Goal: Contribute content

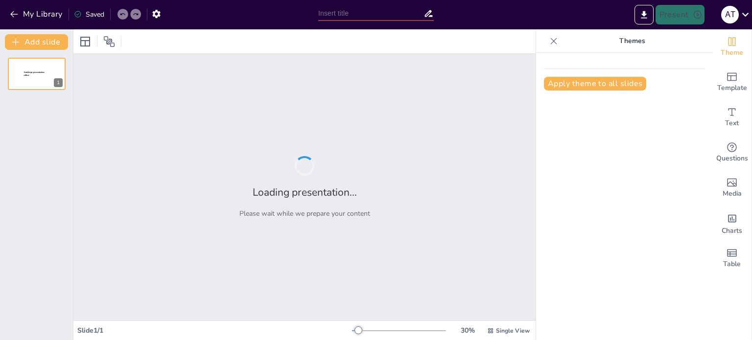
type input "Правдива та Неправдива Інформація: Основи для Другокласників"
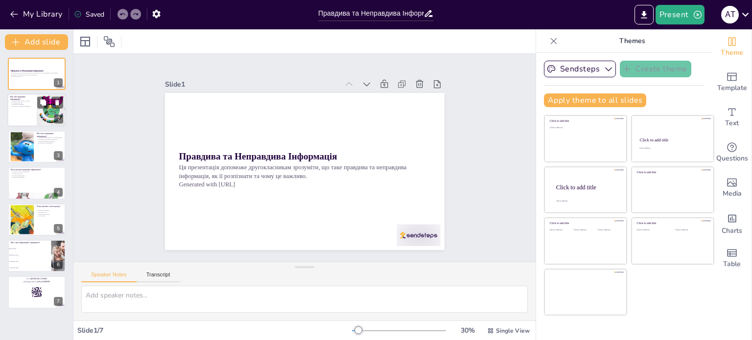
checkbox input "true"
click at [20, 112] on div at bounding box center [36, 110] width 59 height 33
type textarea "Правдива інформація базується на фактах, які можна перевірити. Це важливо для ф…"
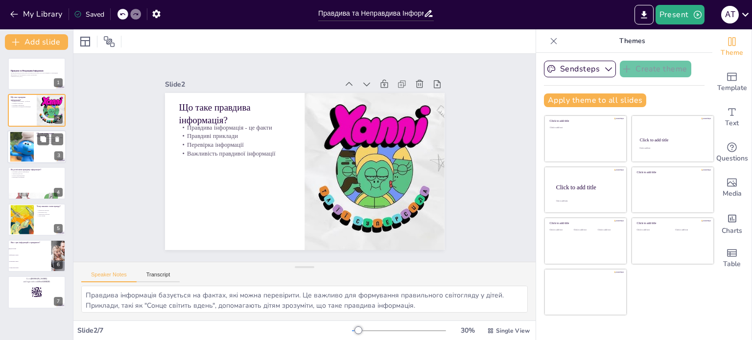
checkbox input "true"
click at [23, 147] on div at bounding box center [22, 147] width 53 height 30
type textarea "Неправдива інформація часто є дезінформацією, яка може завдати шкоди. Приклади,…"
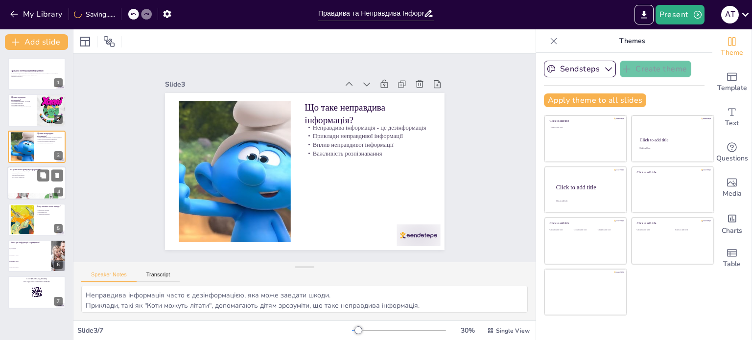
checkbox input "true"
click at [27, 184] on div at bounding box center [36, 182] width 59 height 33
type textarea "Перевірка джерела інформації є ключовим кроком у визначенні її правдивості. Дор…"
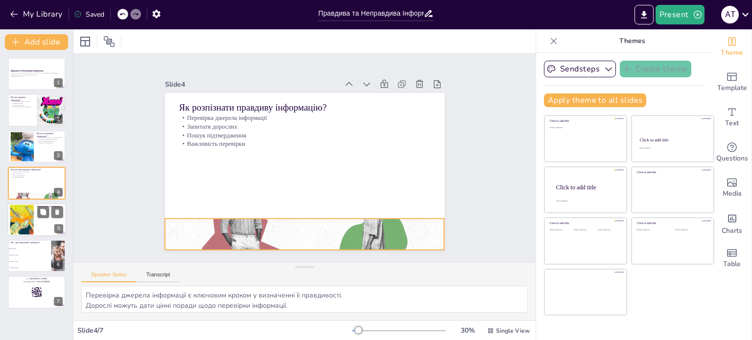
checkbox input "true"
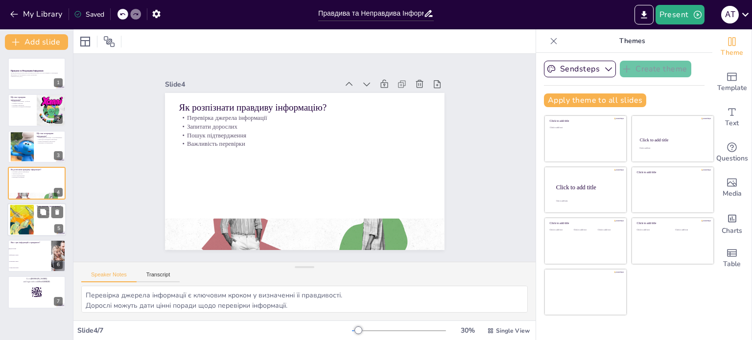
click at [30, 219] on div at bounding box center [22, 220] width 52 height 30
type textarea "Знання правдивої інформації дозволяє приймати обґрунтовані рішення. Правдива ін…"
checkbox input "true"
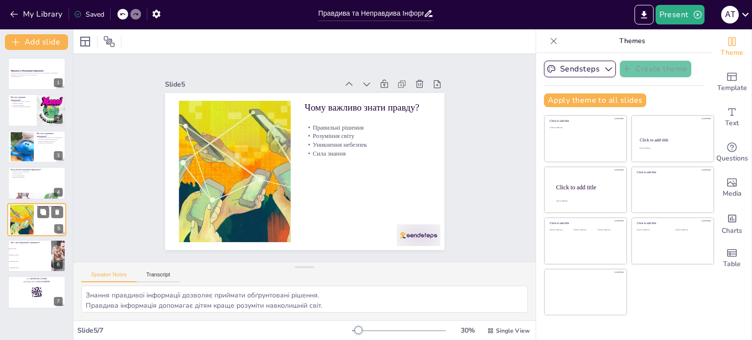
checkbox input "true"
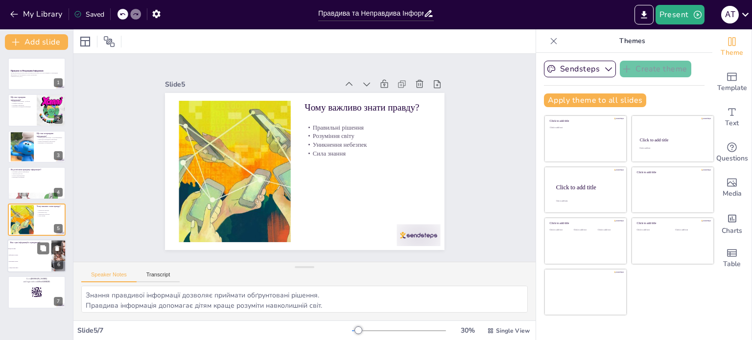
checkbox input "true"
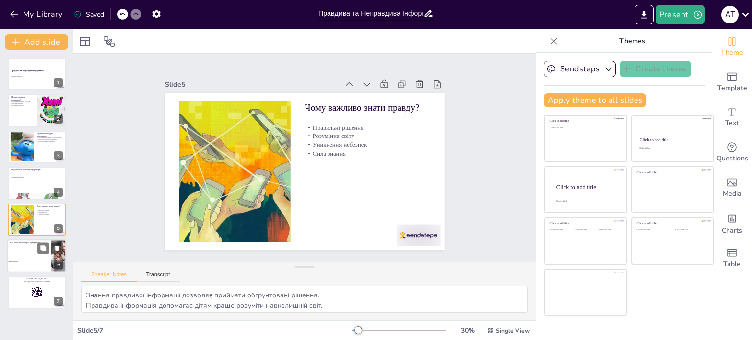
checkbox input "true"
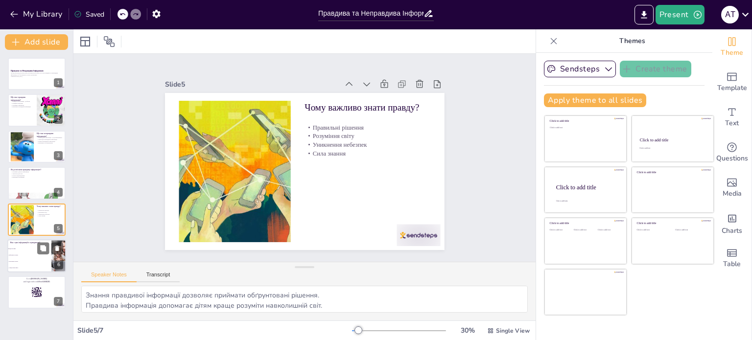
checkbox input "true"
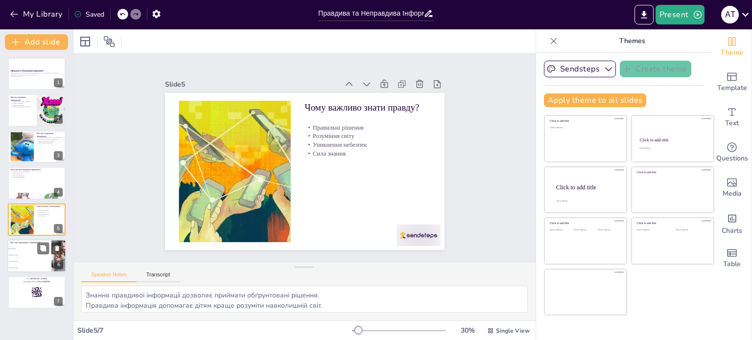
checkbox input "true"
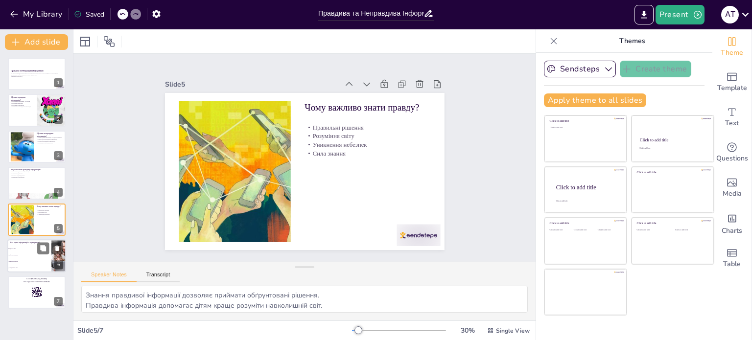
checkbox input "true"
click at [21, 261] on span "Коти можуть літати" at bounding box center [30, 261] width 42 height 1
type textarea "Правильна відповідь - "Вода тече вниз". Це ствердження є правдивим, оскільки йо…"
checkbox input "true"
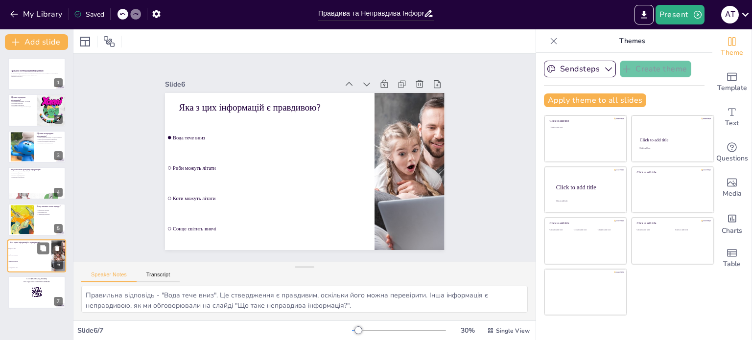
checkbox input "true"
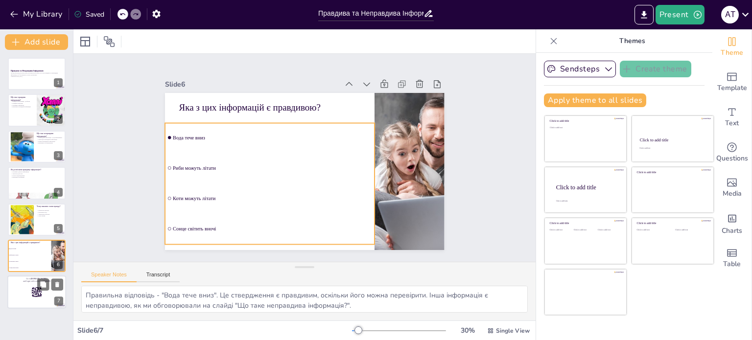
checkbox input "true"
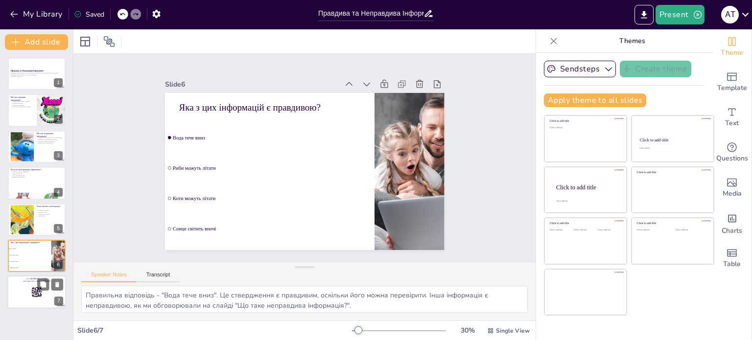
checkbox input "true"
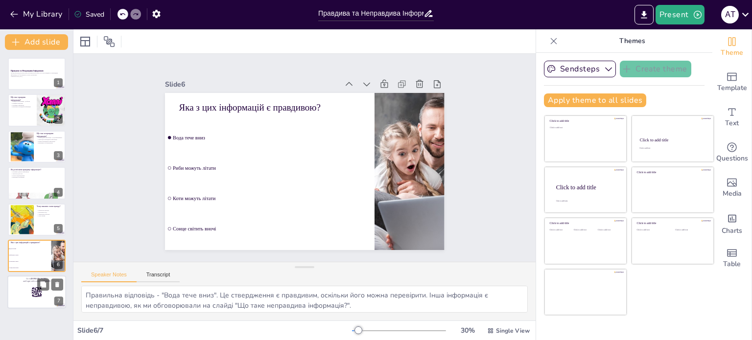
checkbox input "true"
click at [17, 290] on div at bounding box center [36, 292] width 59 height 33
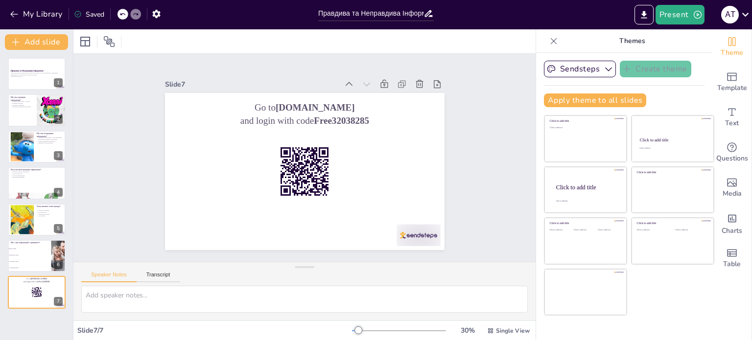
checkbox input "true"
